Goal: Transaction & Acquisition: Purchase product/service

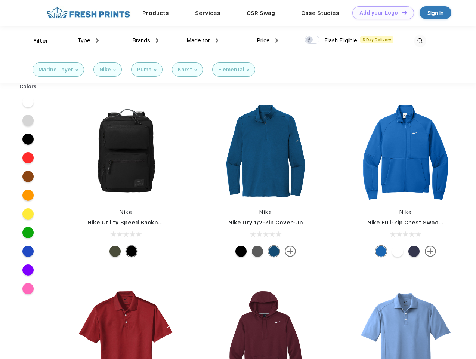
scroll to position [0, 0]
click at [380, 13] on link "Add your Logo Design Tool" at bounding box center [383, 12] width 62 height 13
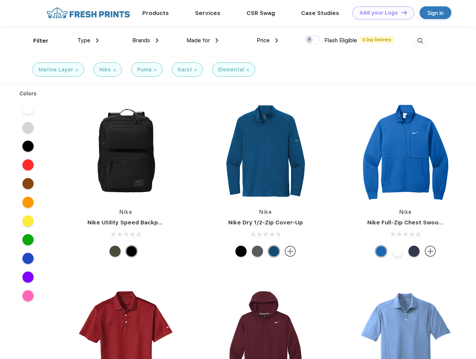
click at [0, 0] on div "Design Tool" at bounding box center [0, 0] width 0 height 0
click at [401, 12] on link "Add your Logo Design Tool" at bounding box center [383, 12] width 62 height 13
click at [36, 41] on div "Filter" at bounding box center [40, 41] width 15 height 9
click at [88, 40] on span "Type" at bounding box center [83, 40] width 13 height 7
click at [145, 40] on span "Brands" at bounding box center [141, 40] width 18 height 7
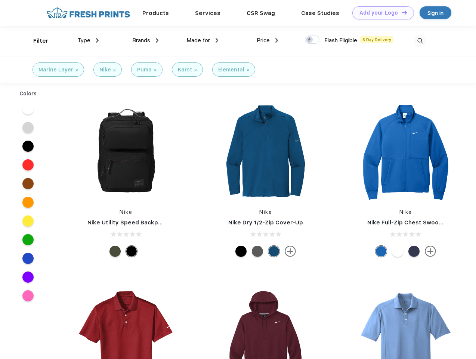
click at [203, 40] on span "Made for" at bounding box center [198, 40] width 24 height 7
click at [268, 40] on span "Price" at bounding box center [263, 40] width 13 height 7
click at [312, 40] on div at bounding box center [312, 39] width 15 height 8
click at [310, 40] on input "checkbox" at bounding box center [307, 37] width 5 height 5
click at [420, 41] on img at bounding box center [420, 41] width 12 height 12
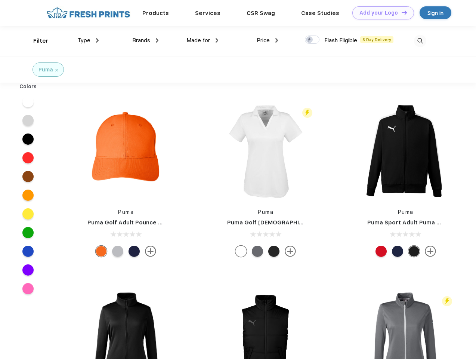
scroll to position [0, 0]
click at [380, 13] on link "Add your Logo Design Tool" at bounding box center [383, 12] width 62 height 13
click at [0, 0] on div "Design Tool" at bounding box center [0, 0] width 0 height 0
click at [401, 12] on link "Add your Logo Design Tool" at bounding box center [383, 12] width 62 height 13
click at [36, 41] on div "Filter" at bounding box center [40, 41] width 15 height 9
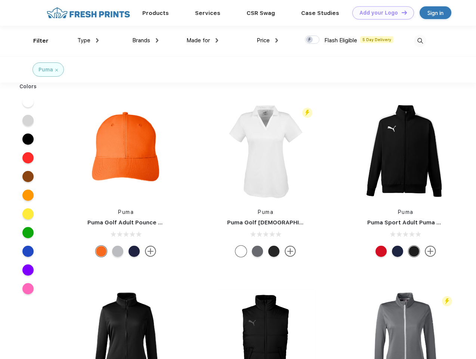
click at [88, 40] on span "Type" at bounding box center [83, 40] width 13 height 7
click at [145, 40] on span "Brands" at bounding box center [141, 40] width 18 height 7
click at [203, 40] on span "Made for" at bounding box center [198, 40] width 24 height 7
click at [268, 40] on span "Price" at bounding box center [263, 40] width 13 height 7
click at [312, 40] on div at bounding box center [312, 39] width 15 height 8
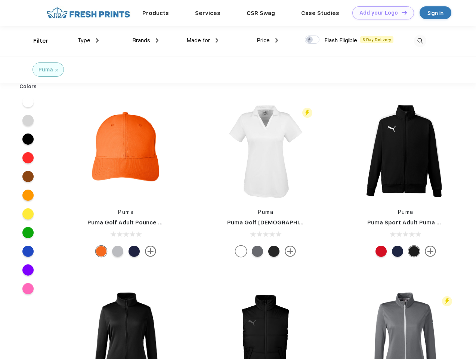
click at [310, 40] on input "checkbox" at bounding box center [307, 37] width 5 height 5
click at [420, 41] on img at bounding box center [420, 41] width 12 height 12
